Goal: Task Accomplishment & Management: Manage account settings

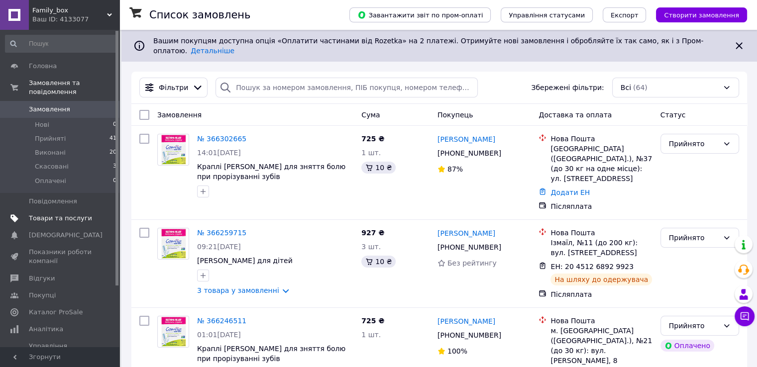
click at [66, 214] on span "Товари та послуги" at bounding box center [60, 218] width 63 height 9
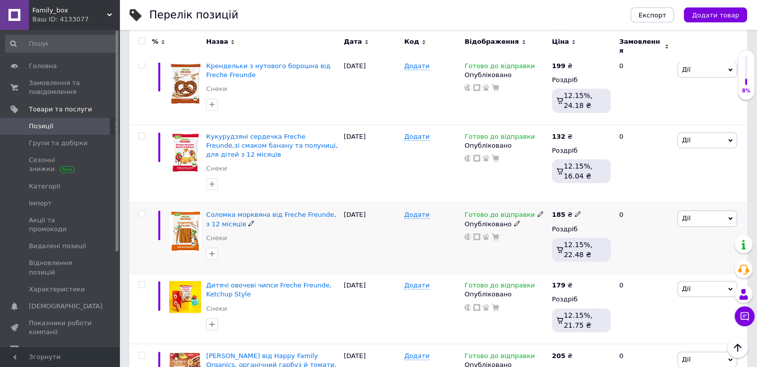
scroll to position [647, 0]
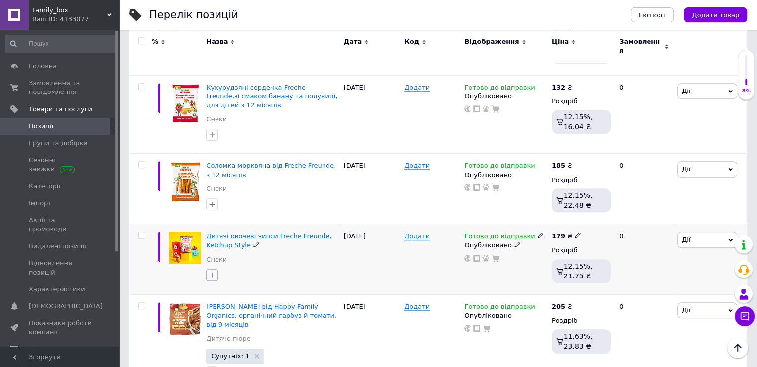
click at [213, 271] on icon "button" at bounding box center [212, 275] width 8 height 8
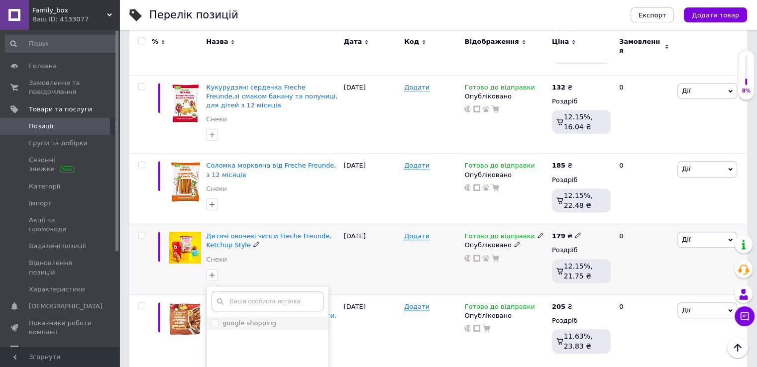
click at [215, 320] on input "google shopping" at bounding box center [215, 323] width 6 height 6
checkbox input "true"
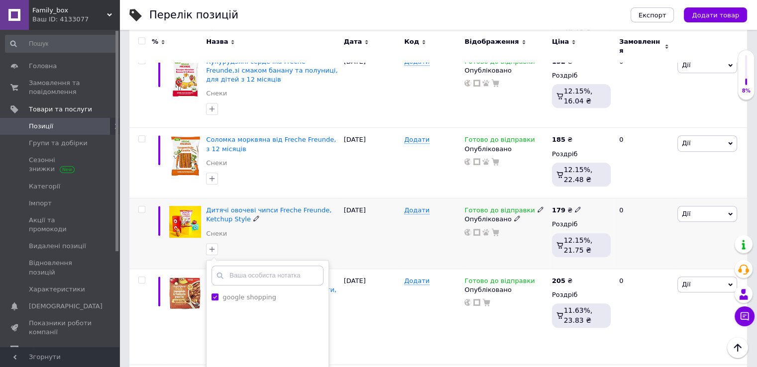
scroll to position [747, 0]
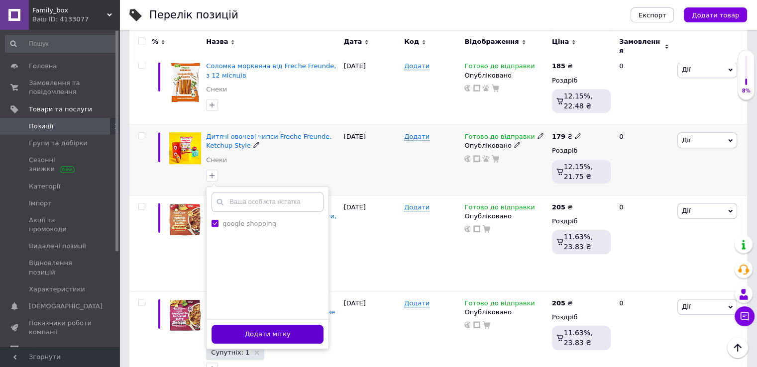
click at [263, 325] on button "Додати мітку" at bounding box center [268, 334] width 112 height 19
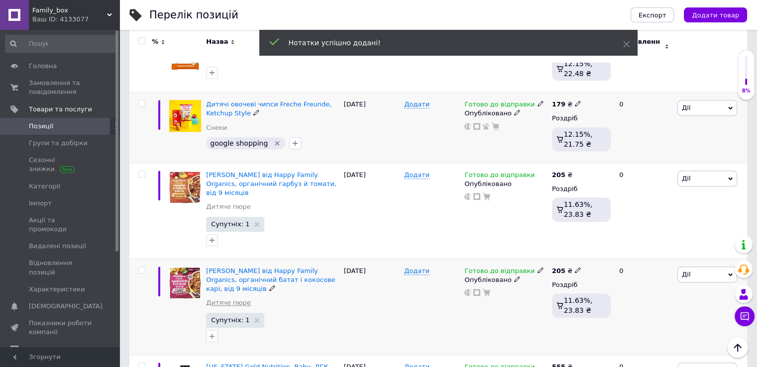
scroll to position [796, 0]
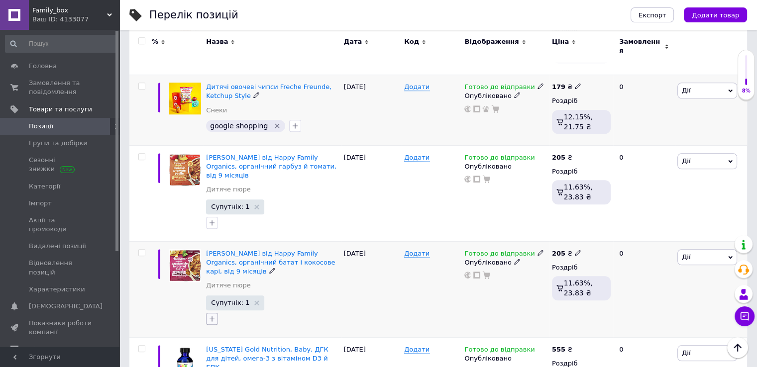
click at [216, 315] on icon "button" at bounding box center [212, 319] width 8 height 8
click at [214, 363] on input "google shopping" at bounding box center [215, 366] width 6 height 6
checkbox input "true"
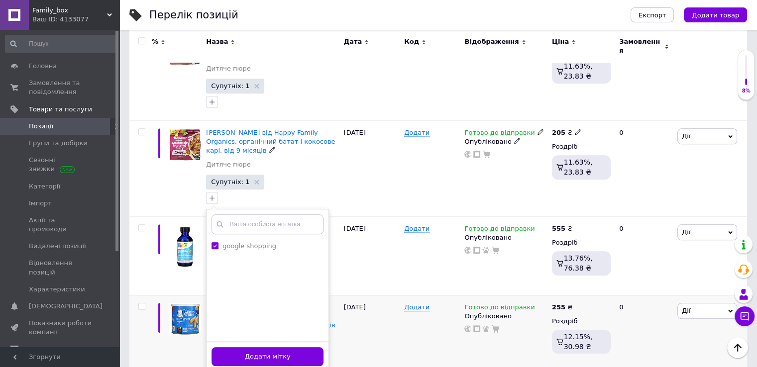
scroll to position [946, 0]
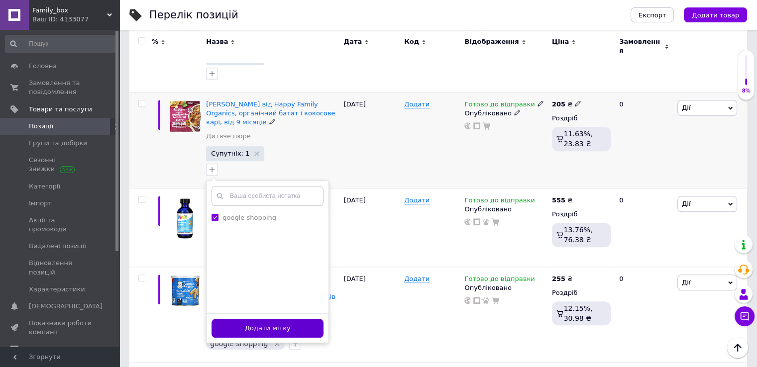
click at [278, 319] on button "Додати мітку" at bounding box center [268, 328] width 112 height 19
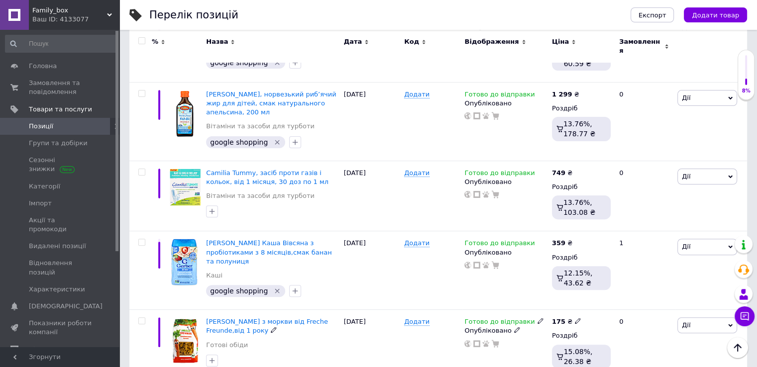
scroll to position [249, 0]
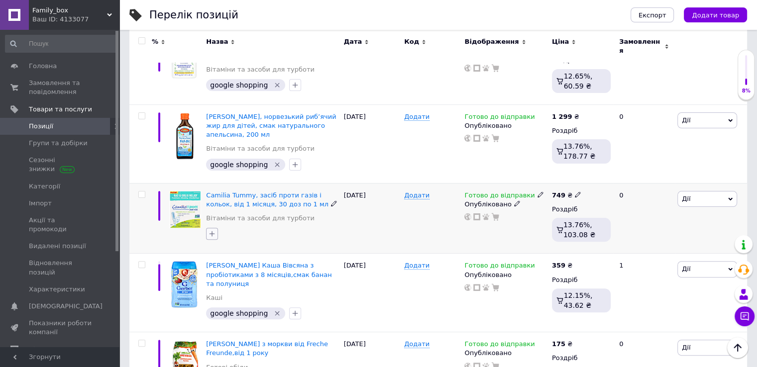
click at [215, 230] on icon "button" at bounding box center [212, 234] width 8 height 8
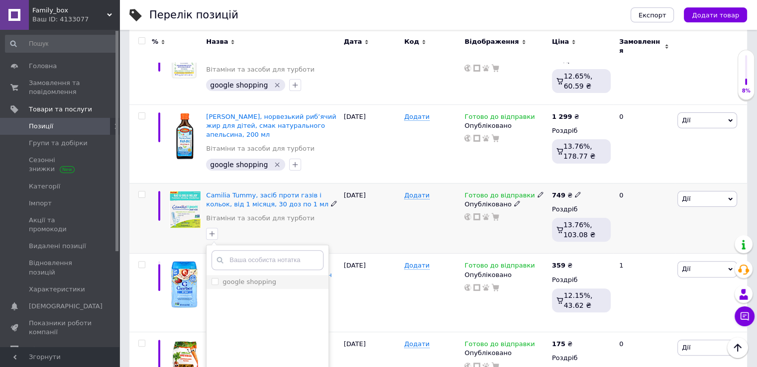
click at [216, 278] on input "google shopping" at bounding box center [215, 281] width 6 height 6
checkbox input "true"
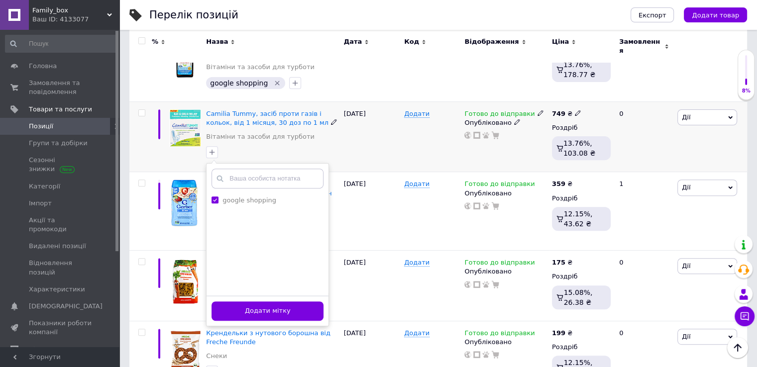
scroll to position [398, 0]
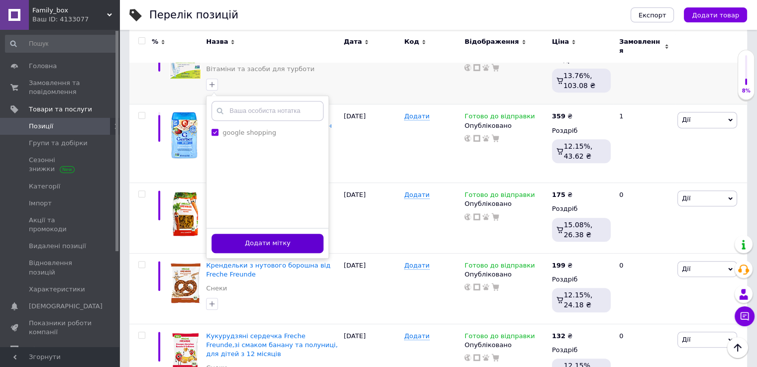
click at [269, 234] on button "Додати мітку" at bounding box center [268, 243] width 112 height 19
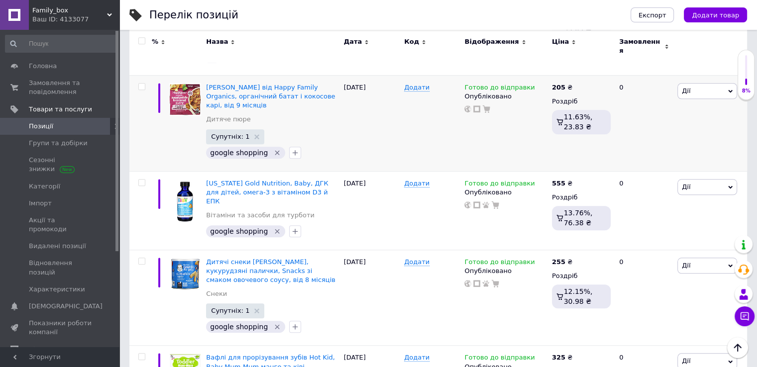
scroll to position [946, 0]
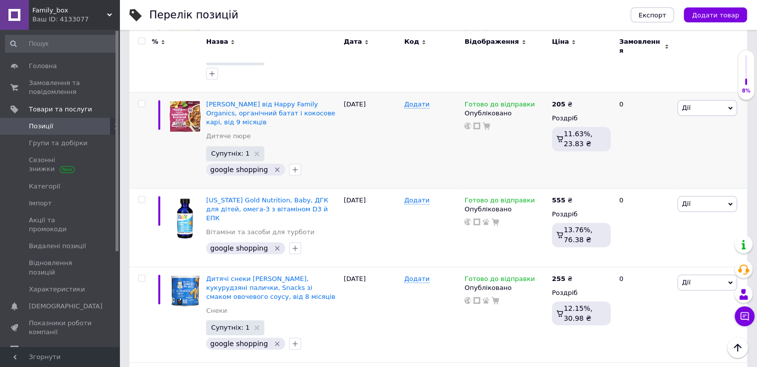
click at [56, 127] on span "Позиції" at bounding box center [60, 126] width 63 height 9
